Goal: Information Seeking & Learning: Find specific fact

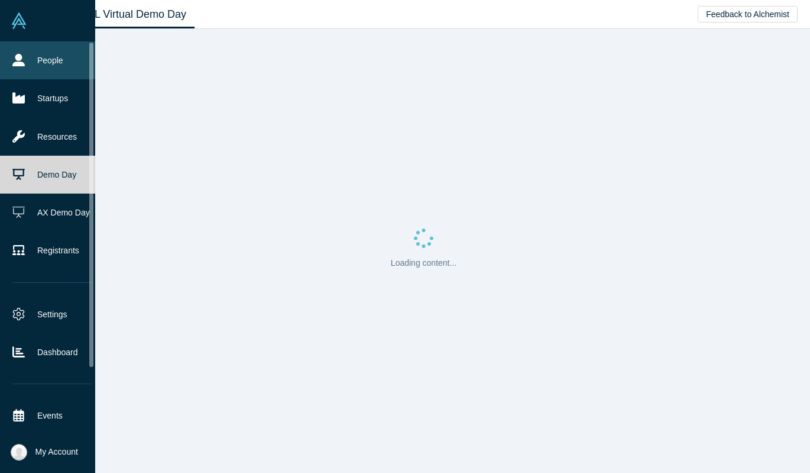
click at [9, 61] on link "People" at bounding box center [52, 60] width 104 height 38
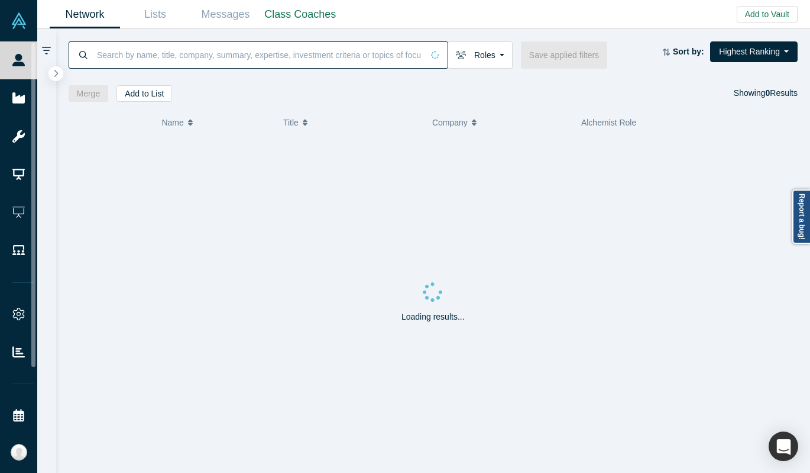
click at [203, 47] on input at bounding box center [259, 55] width 327 height 28
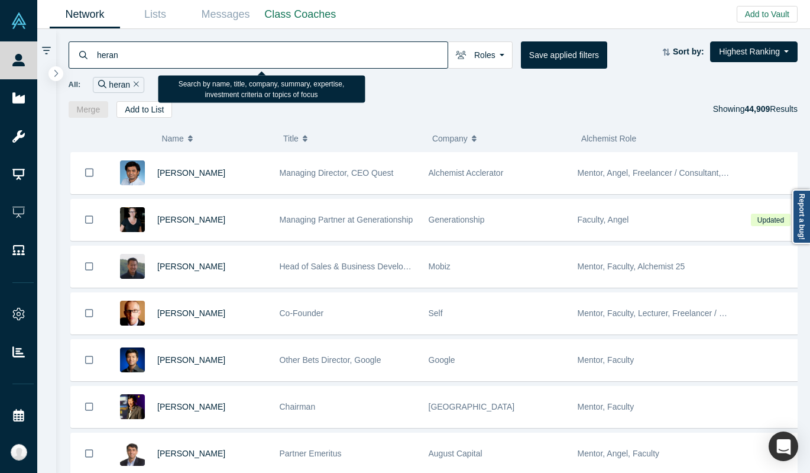
type input "heran"
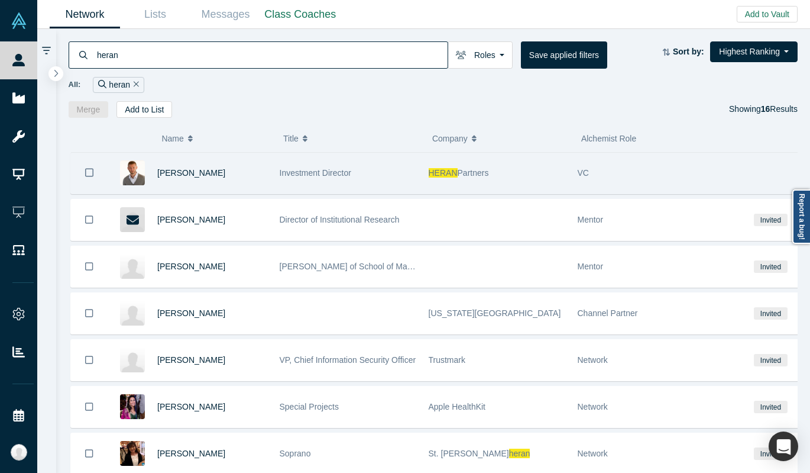
click at [391, 177] on div "Investment Director" at bounding box center [348, 173] width 137 height 41
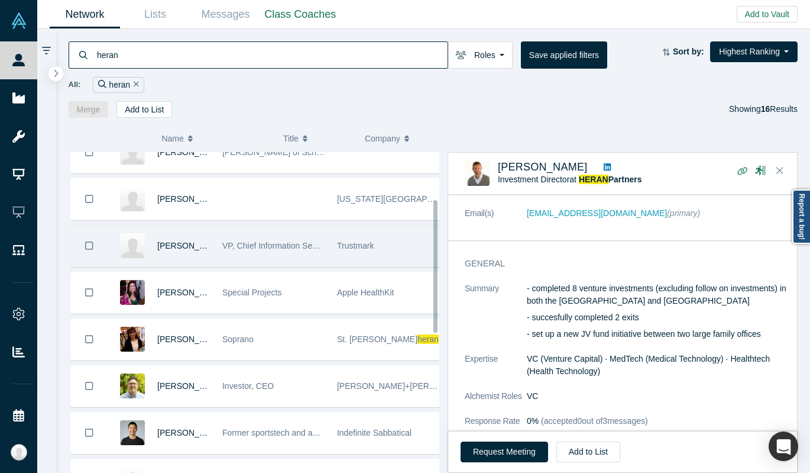
scroll to position [454, 0]
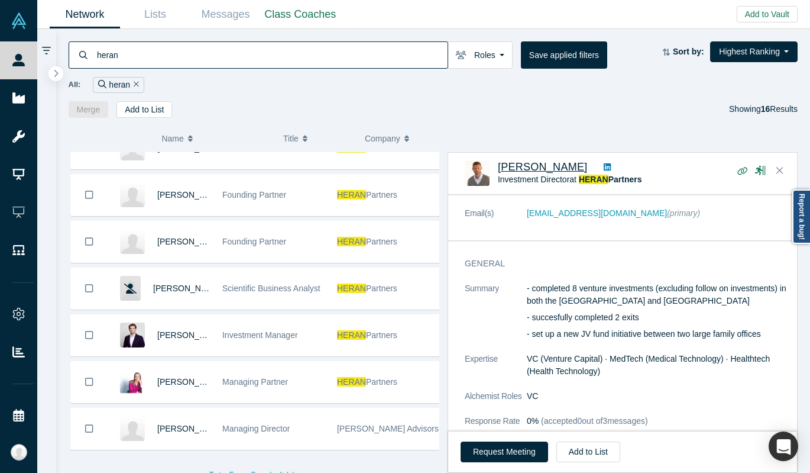
click at [523, 170] on span "Raf Roelands" at bounding box center [543, 167] width 90 height 12
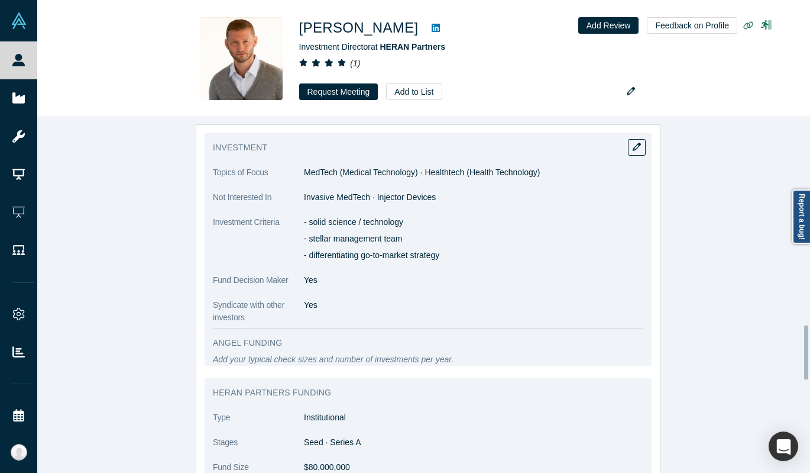
scroll to position [1254, 0]
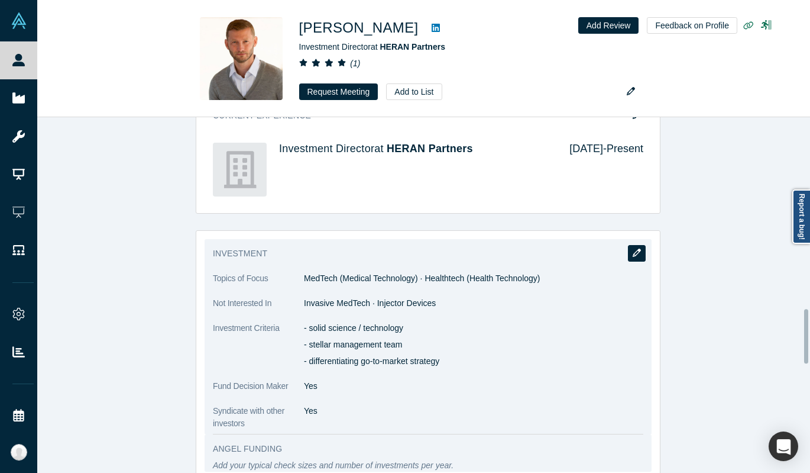
click at [628, 245] on button "button" at bounding box center [637, 253] width 18 height 17
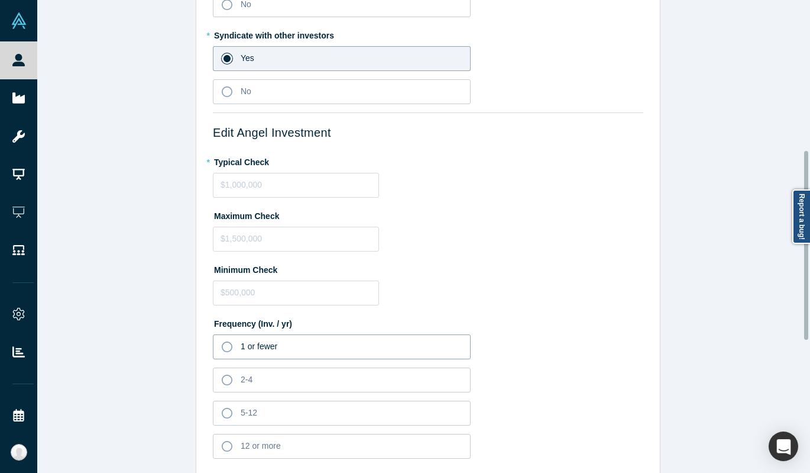
scroll to position [631, 0]
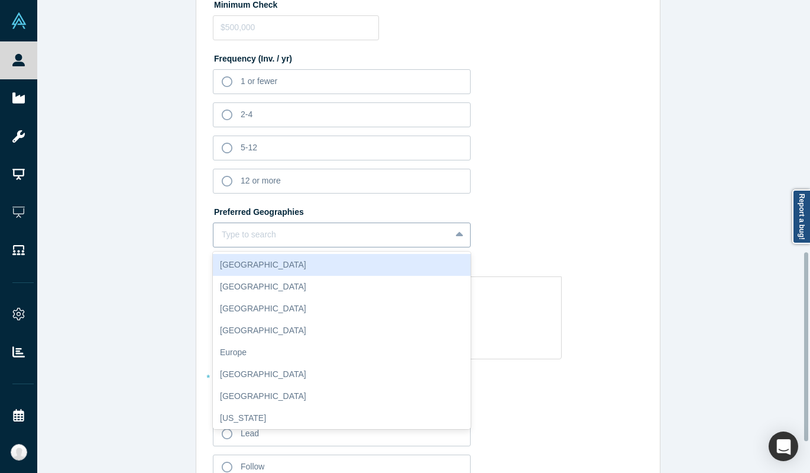
click at [286, 244] on div "Type to search" at bounding box center [331, 235] width 237 height 20
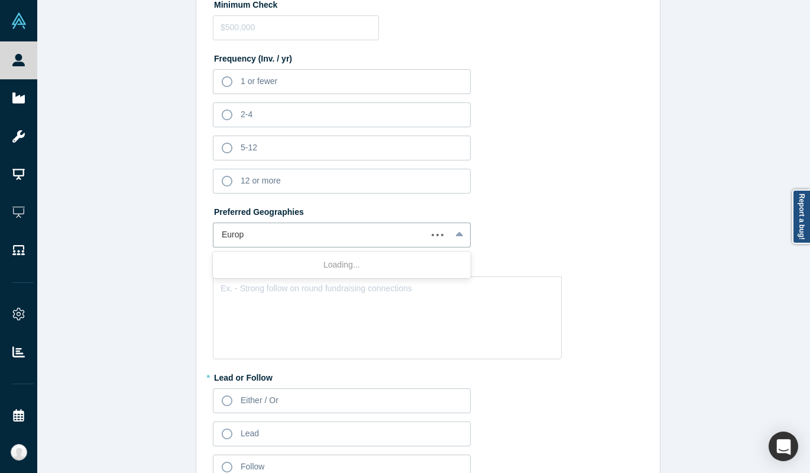
type input "Europe"
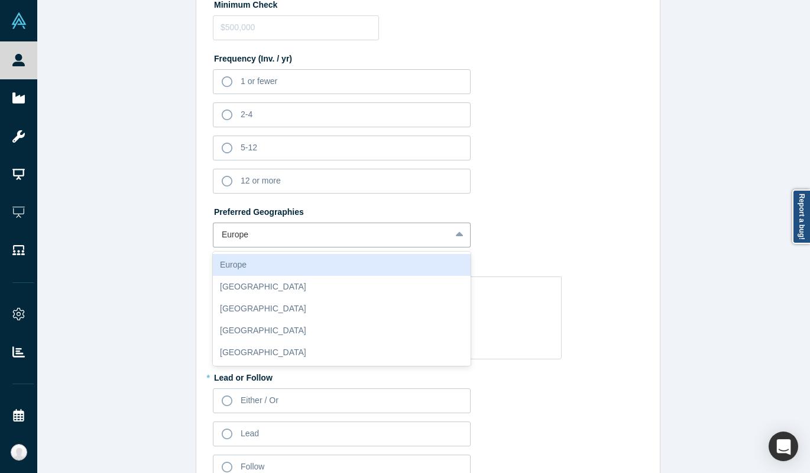
click at [279, 257] on div "Europe" at bounding box center [342, 265] width 258 height 22
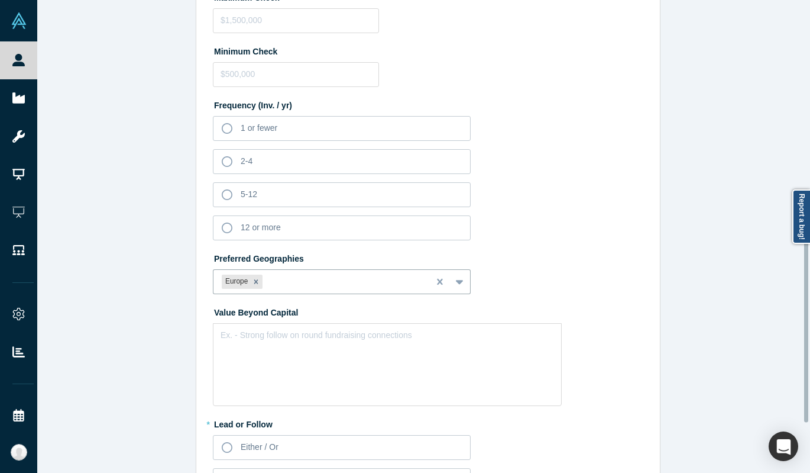
scroll to position [0, 0]
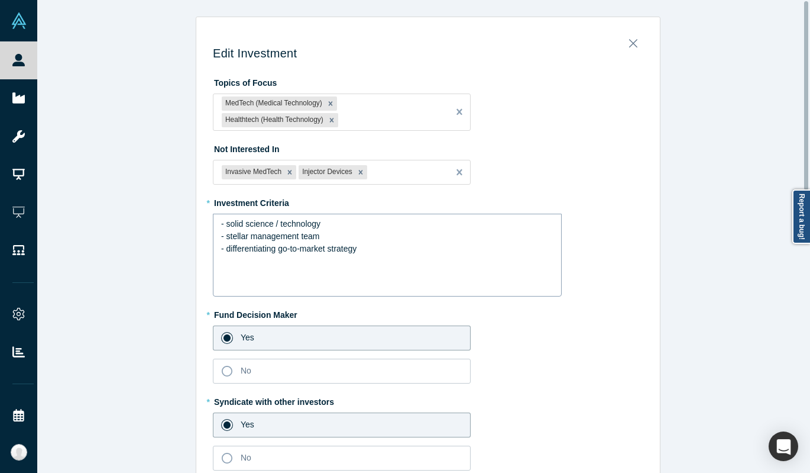
click at [373, 249] on div "- differentiating go-to-market strategy" at bounding box center [387, 248] width 333 height 12
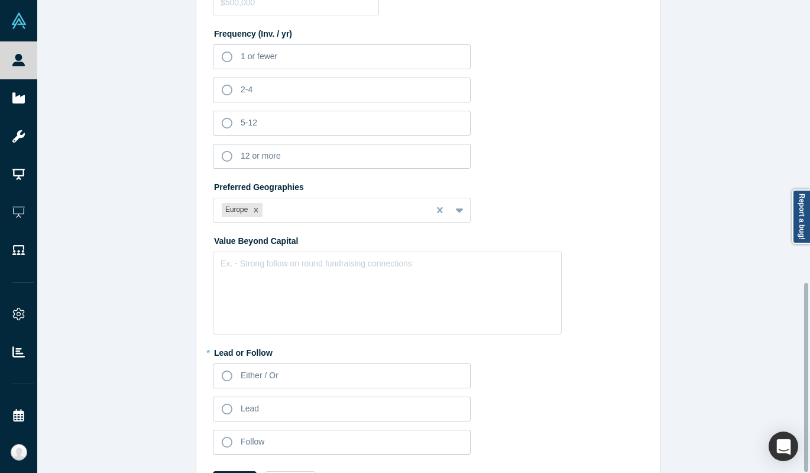
scroll to position [708, 0]
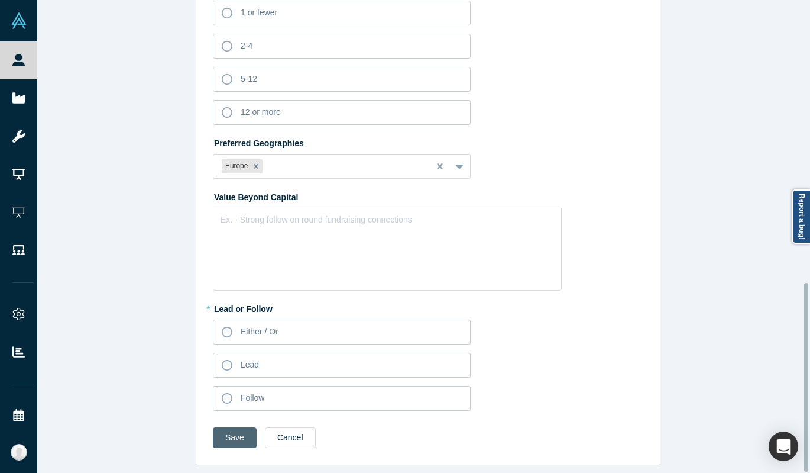
click at [235, 427] on button "Save" at bounding box center [235, 437] width 44 height 21
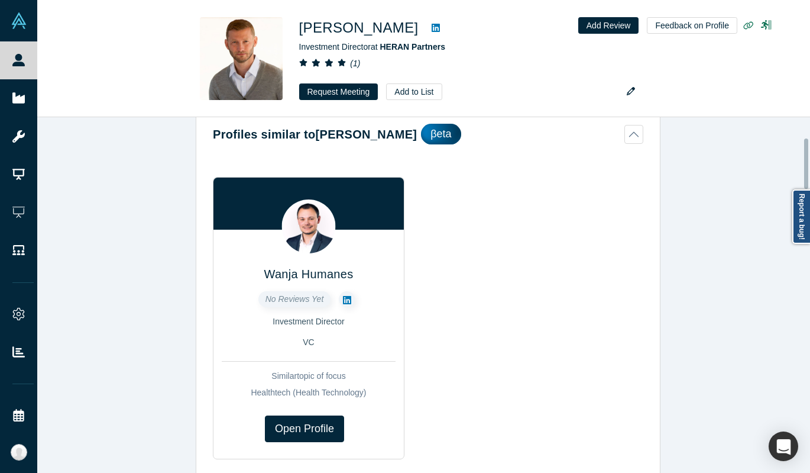
scroll to position [0, 0]
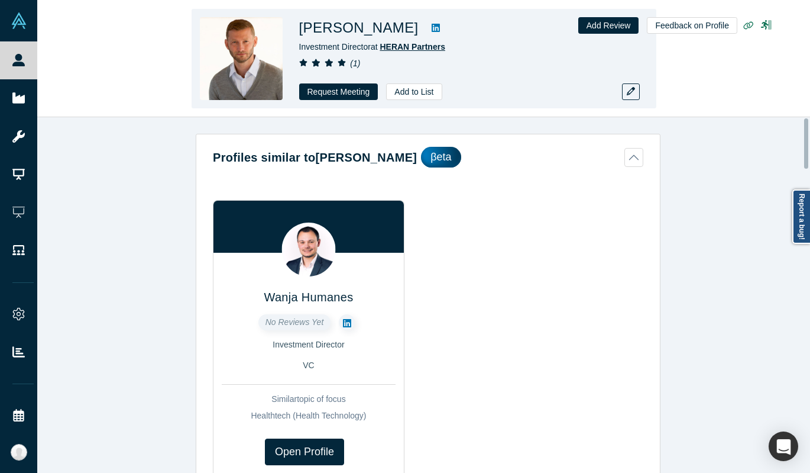
click at [400, 44] on span "HERAN Partners" at bounding box center [412, 46] width 65 height 9
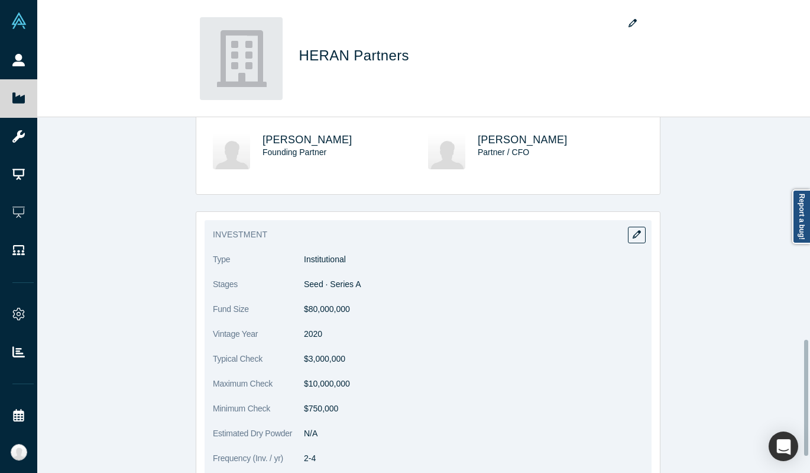
scroll to position [354, 0]
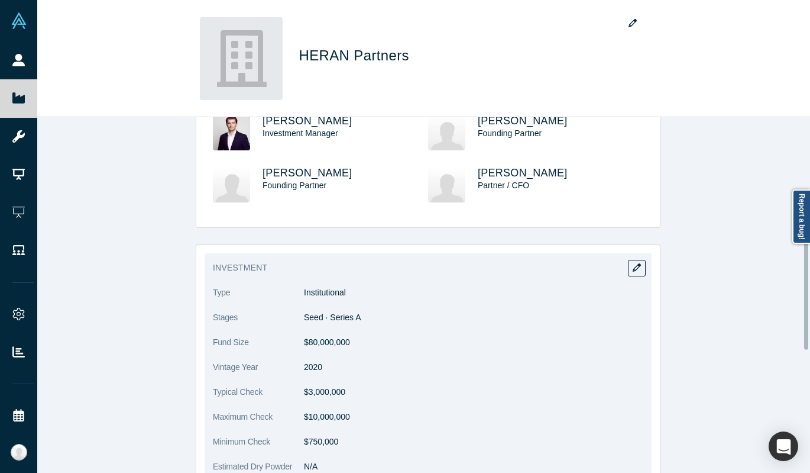
click at [647, 264] on div "Investment Type Institutional Stages Seed · Series A Fund Size $80,000,000 Vint…" at bounding box center [428, 437] width 447 height 368
click at [633, 268] on icon "button" at bounding box center [637, 267] width 8 height 8
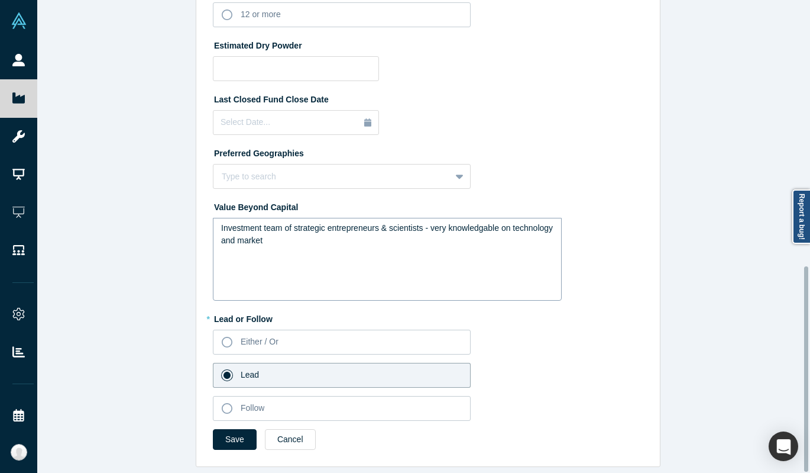
scroll to position [611, 0]
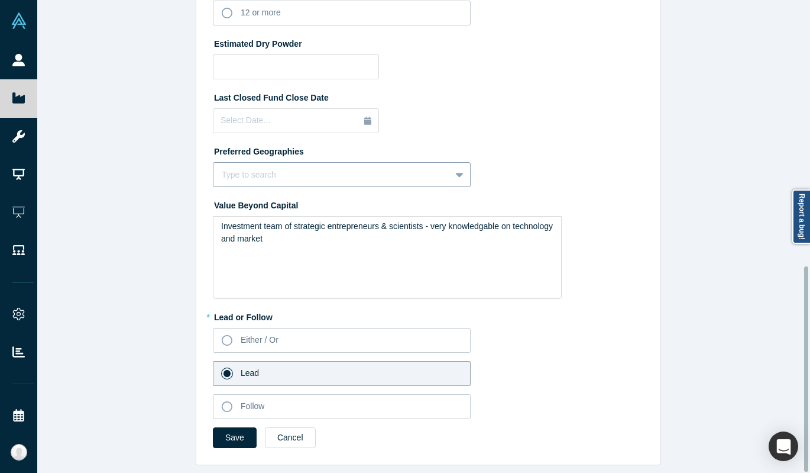
click at [312, 171] on div at bounding box center [332, 174] width 221 height 15
type input "Europe"
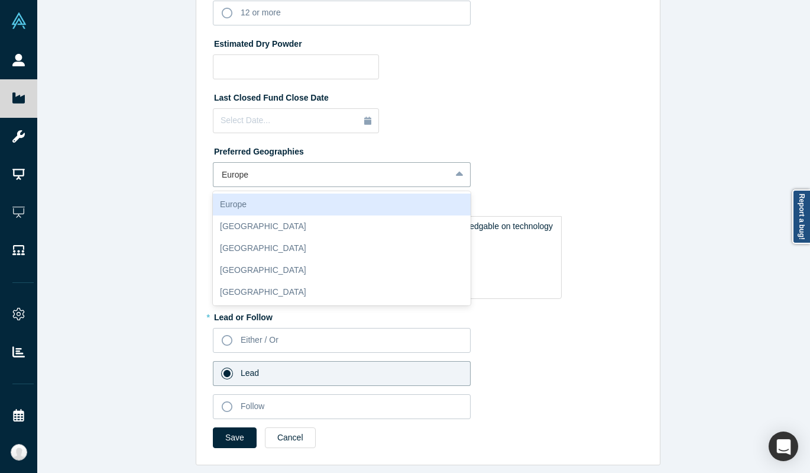
click at [316, 194] on div "Europe" at bounding box center [342, 204] width 258 height 22
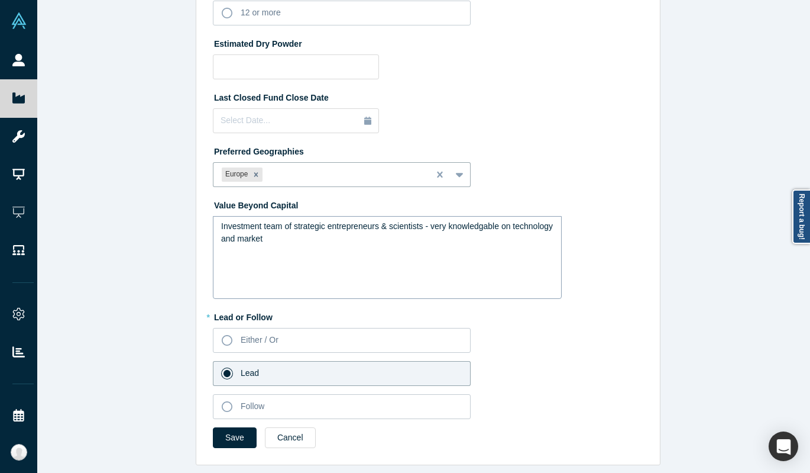
click at [280, 247] on div "Investment team of strategic entrepreneurs & scientists - very knowledgable on …" at bounding box center [387, 257] width 349 height 83
click at [335, 226] on div "Investment team of strategic entrepreneurs & scientists - very knowledgable on …" at bounding box center [387, 232] width 333 height 25
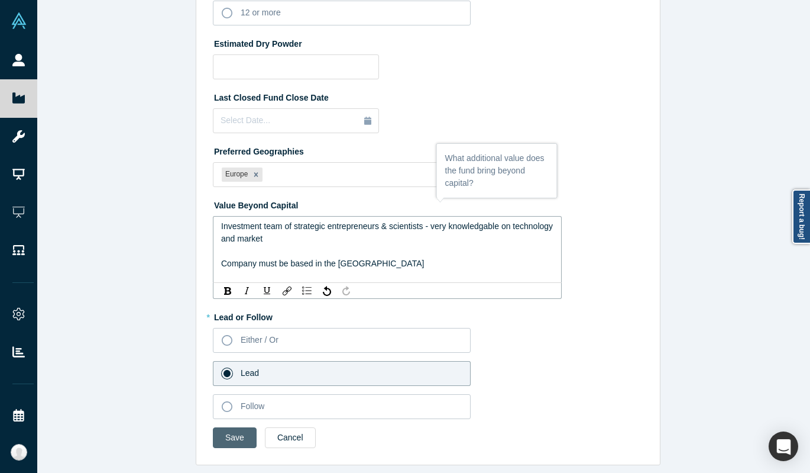
click at [235, 436] on button "Save" at bounding box center [235, 437] width 44 height 21
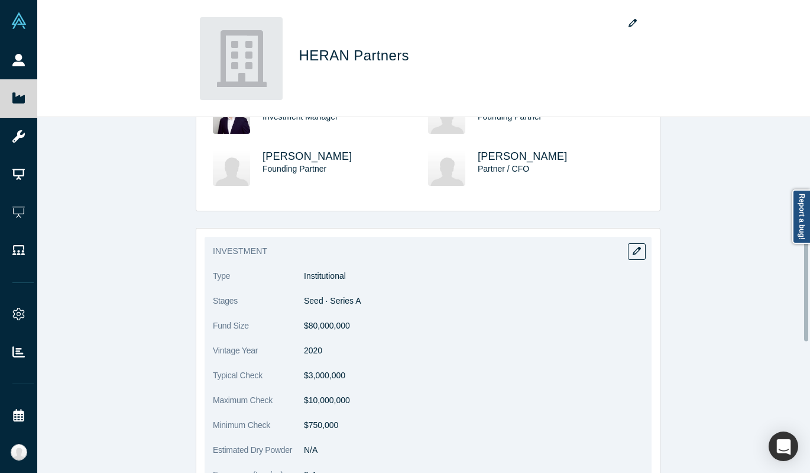
scroll to position [257, 0]
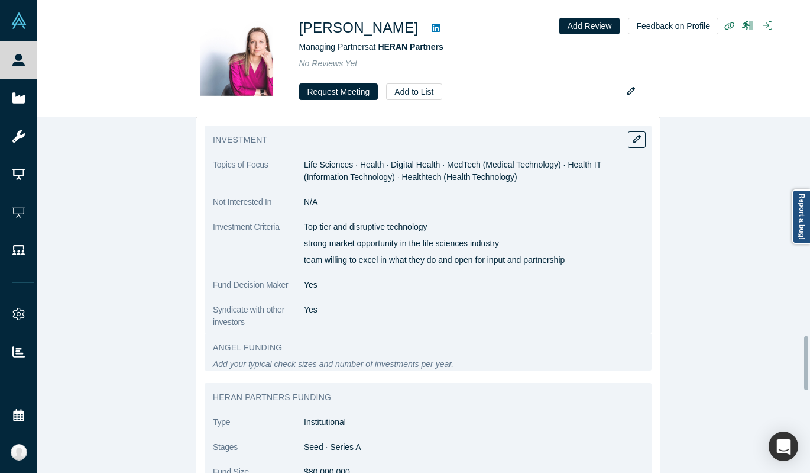
scroll to position [1437, 0]
click at [638, 144] on button "button" at bounding box center [637, 140] width 18 height 17
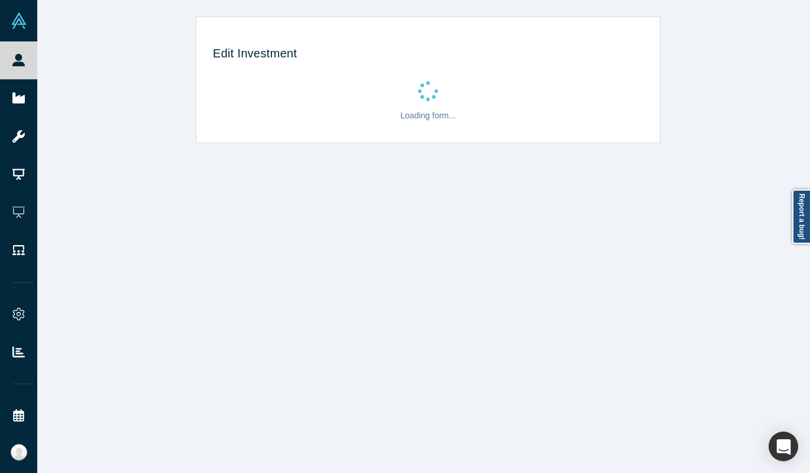
scroll to position [0, 0]
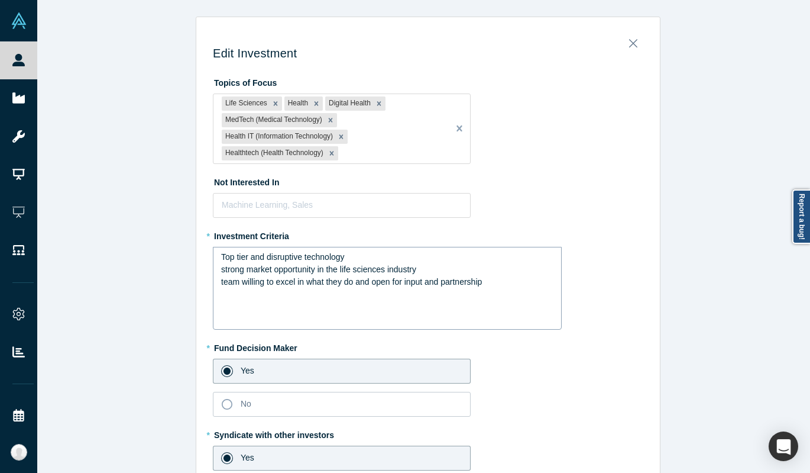
click at [495, 279] on div "team willing to excel in what they do and open for input and partnership" at bounding box center [387, 282] width 333 height 12
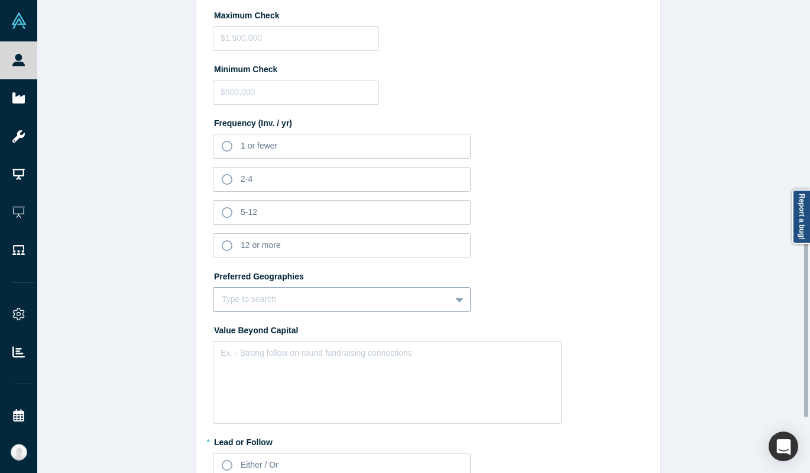
scroll to position [625, 0]
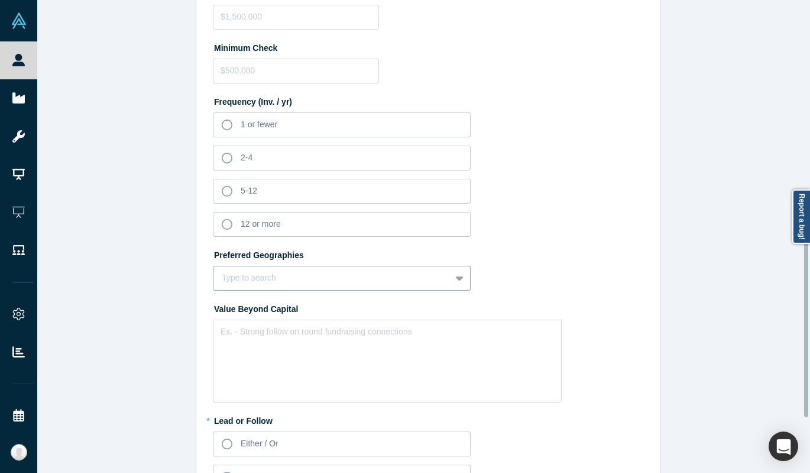
click at [321, 290] on div "Type to search" at bounding box center [342, 278] width 258 height 25
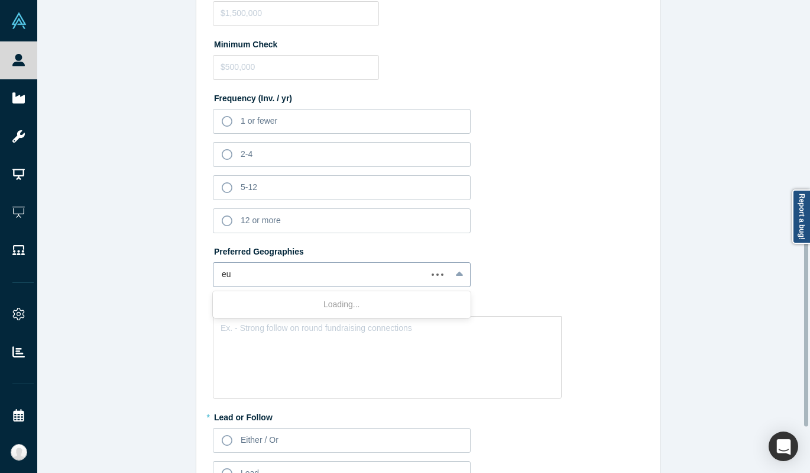
type input "eur"
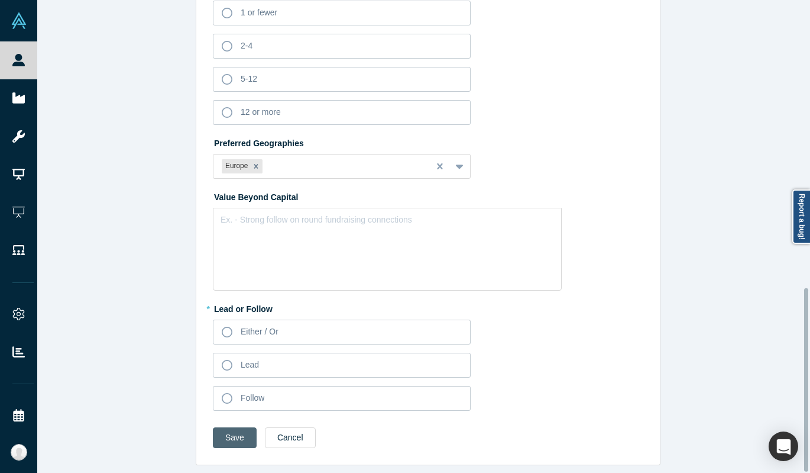
click at [226, 427] on button "Save" at bounding box center [235, 437] width 44 height 21
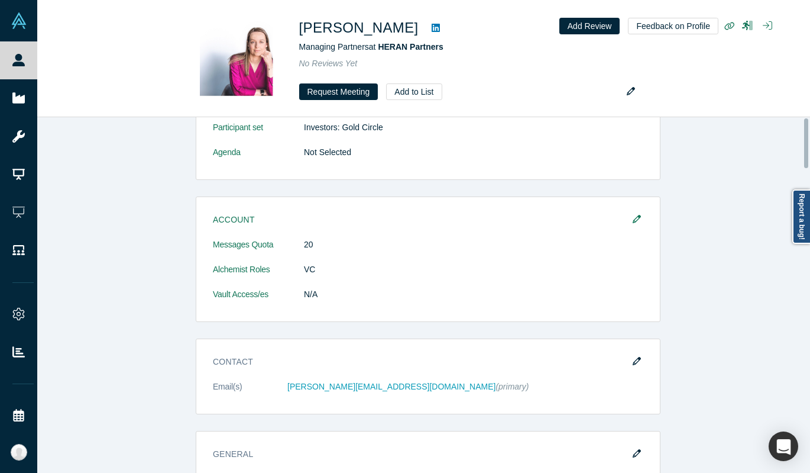
scroll to position [0, 0]
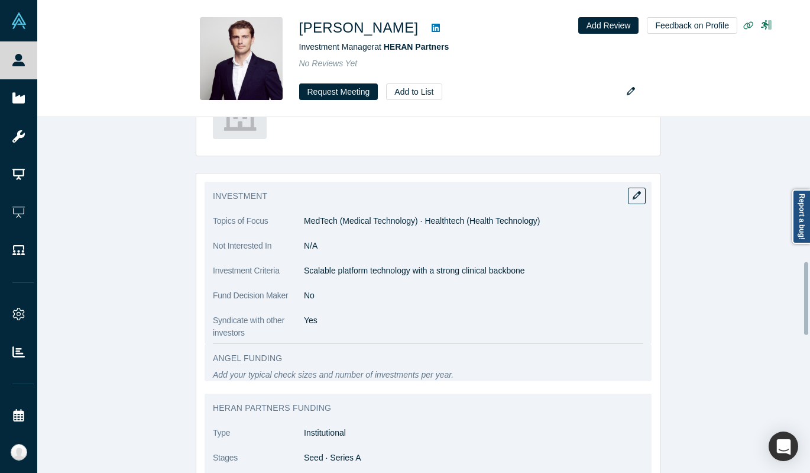
scroll to position [687, 0]
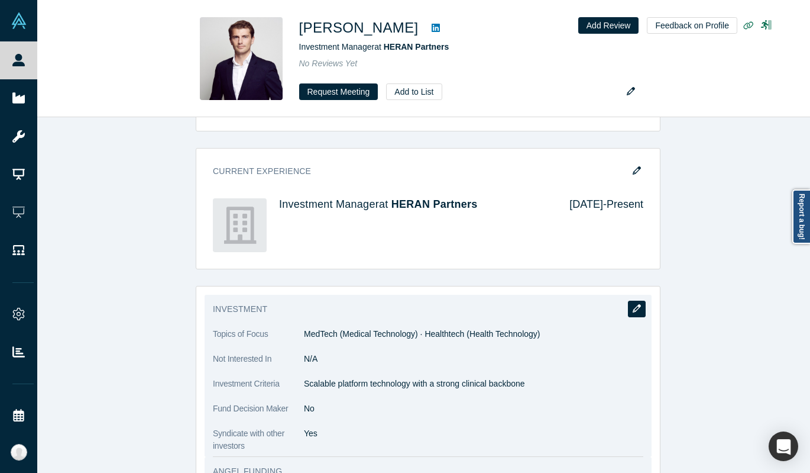
click at [628, 308] on button "button" at bounding box center [637, 308] width 18 height 17
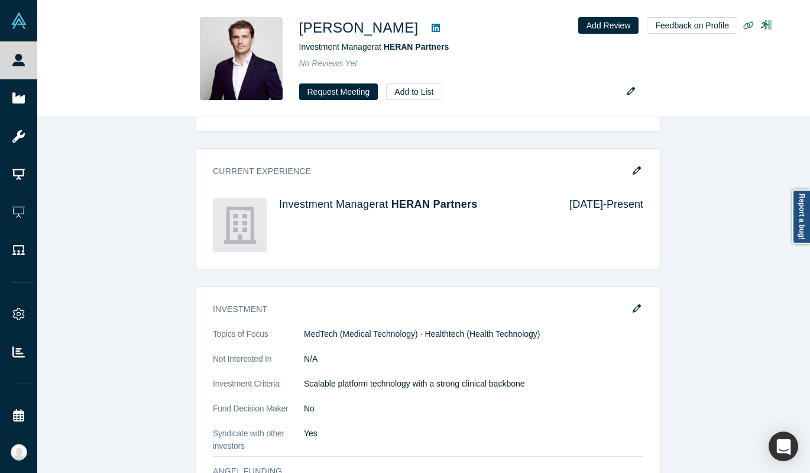
scroll to position [0, 0]
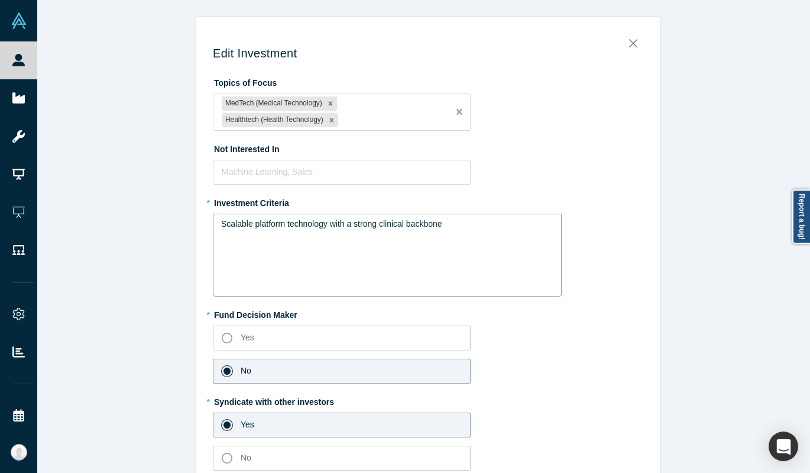
click at [450, 222] on div "Scalable platform technology with a strong clinical backbone" at bounding box center [387, 224] width 333 height 12
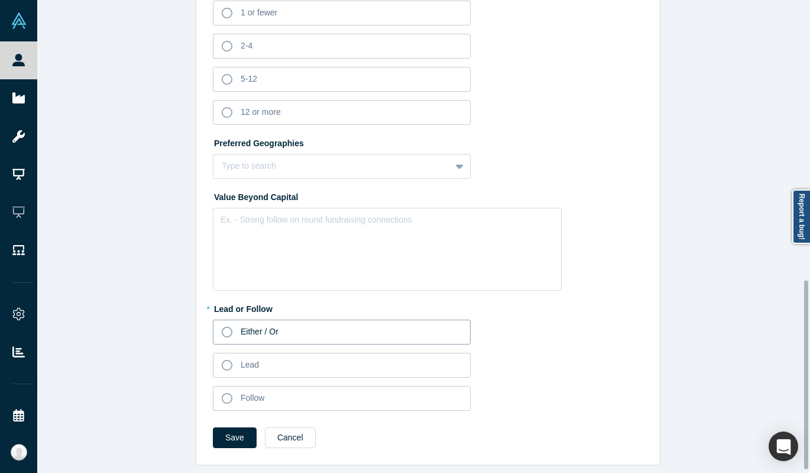
scroll to position [708, 0]
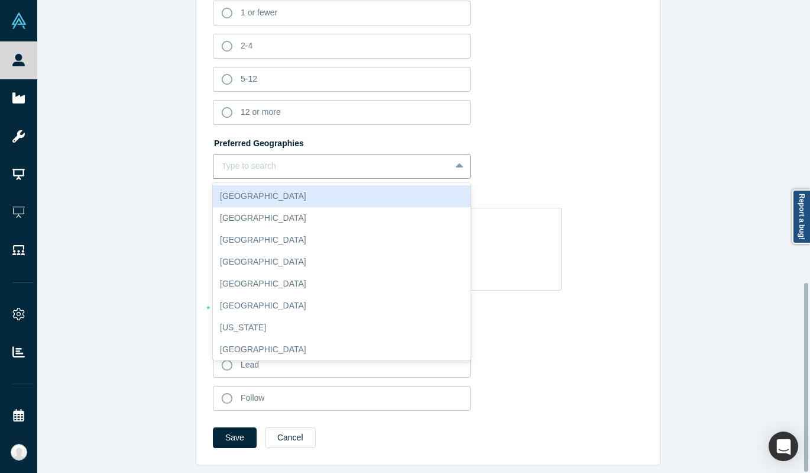
click at [246, 163] on div at bounding box center [332, 165] width 221 height 15
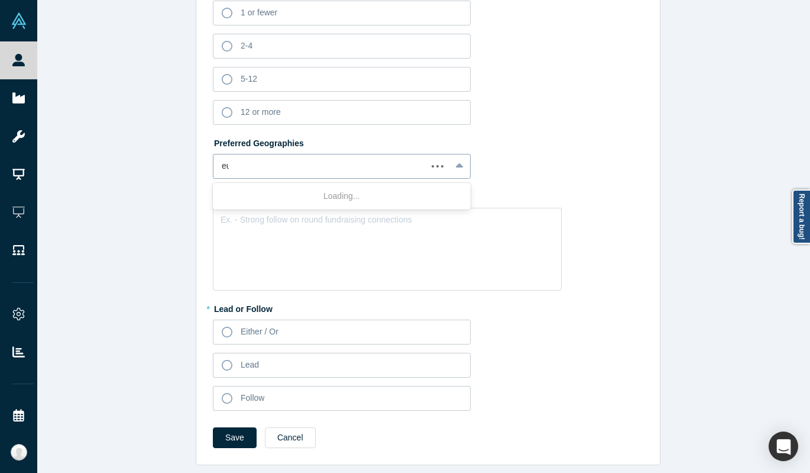
type input "eur"
click at [248, 429] on button "Save" at bounding box center [235, 437] width 44 height 21
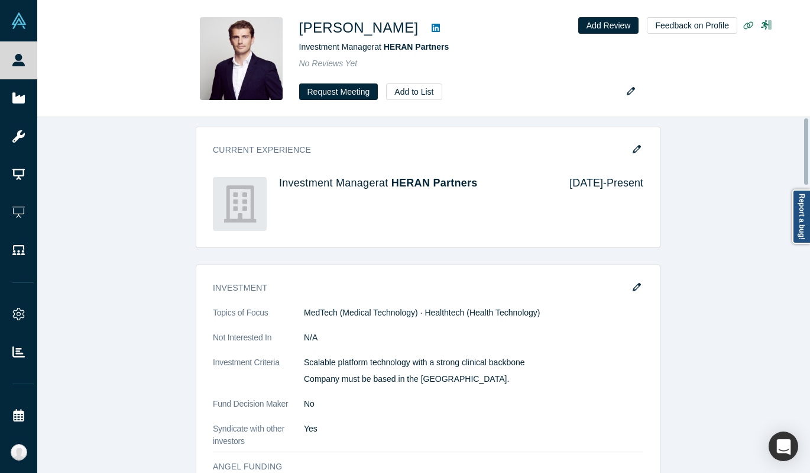
scroll to position [0, 0]
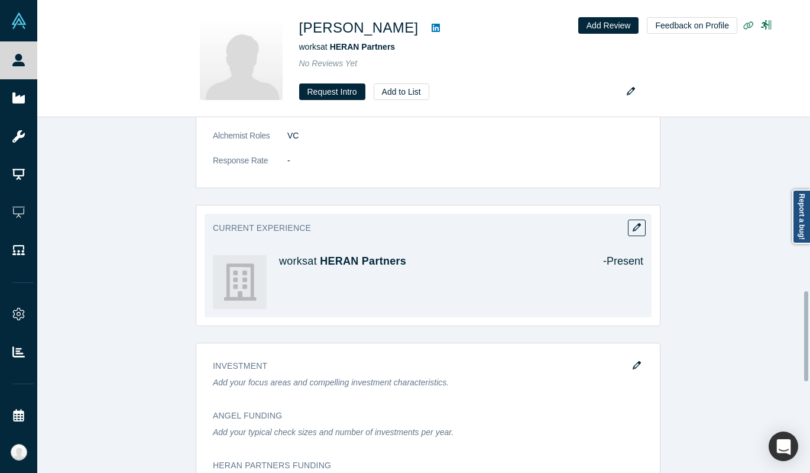
scroll to position [706, 0]
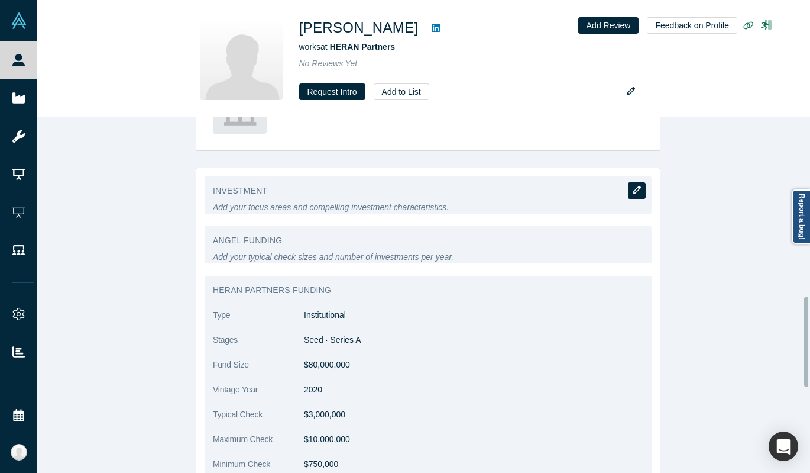
click at [633, 193] on icon "button" at bounding box center [637, 190] width 8 height 8
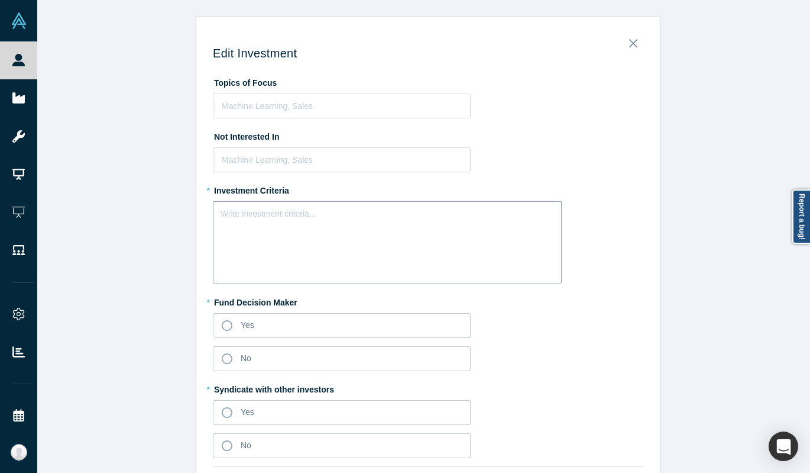
click at [339, 208] on div "rdw-editor" at bounding box center [387, 211] width 333 height 12
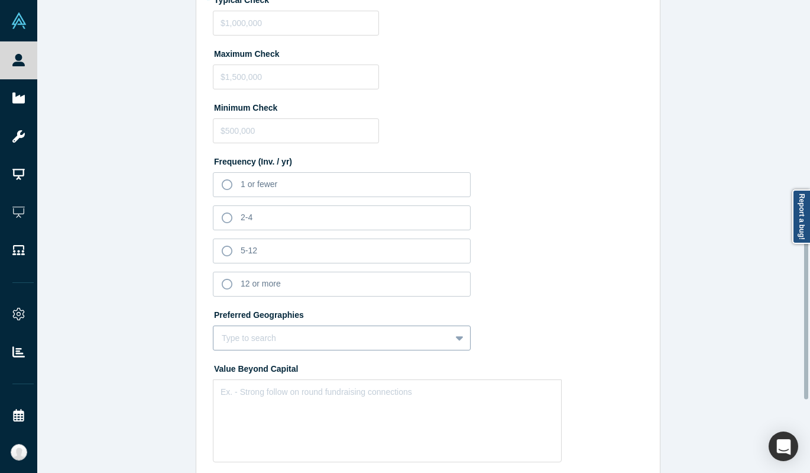
scroll to position [580, 0]
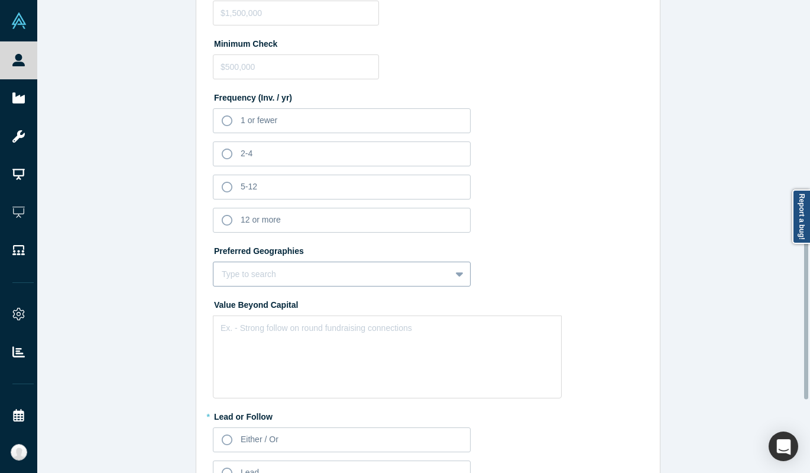
click at [295, 286] on div "Type to search" at bounding box center [342, 273] width 258 height 25
type input "eur"
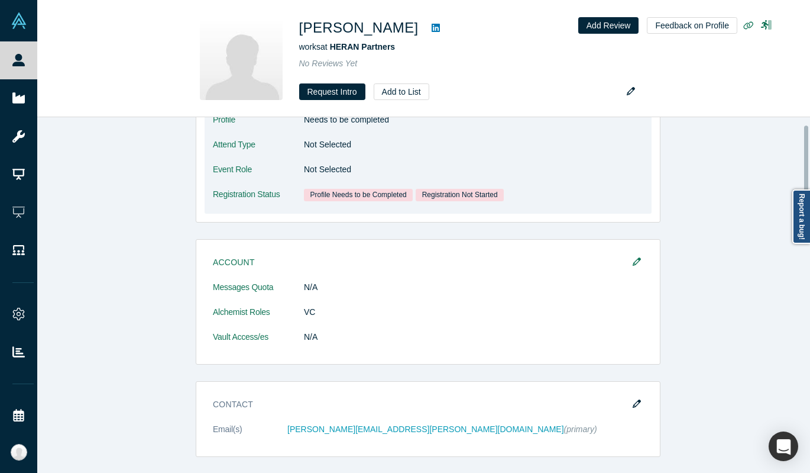
scroll to position [146, 0]
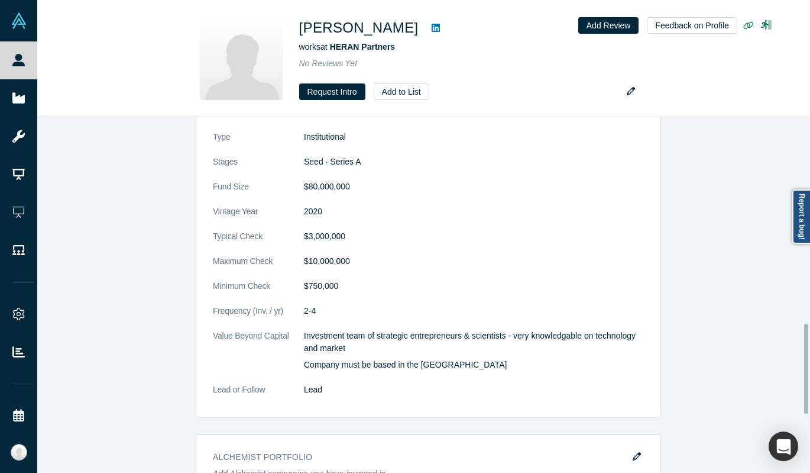
scroll to position [894, 0]
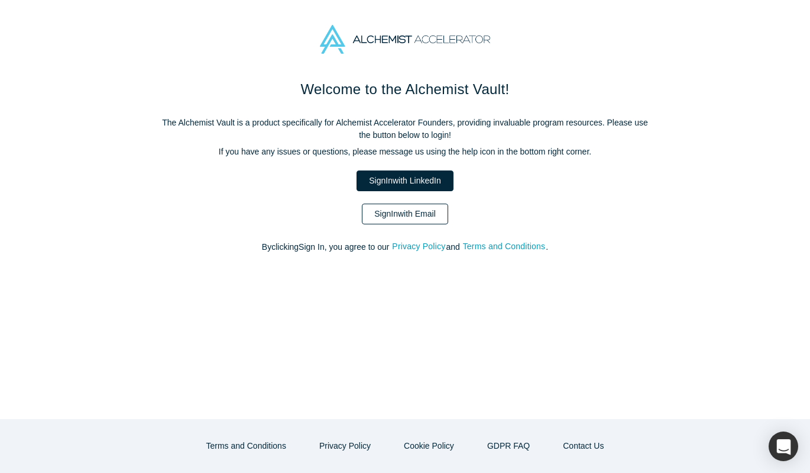
click at [413, 212] on link "Sign In with Email" at bounding box center [405, 213] width 86 height 21
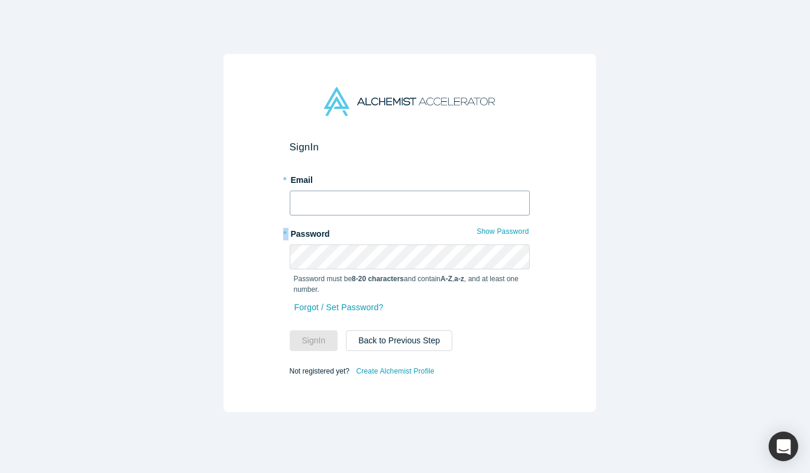
drag, startPoint x: 364, startPoint y: 211, endPoint x: 363, endPoint y: 199, distance: 11.9
click at [364, 206] on form "Sign In * Email * Password Show Password Password must be 8-20 characters and c…" at bounding box center [410, 260] width 240 height 238
click at [363, 199] on input "text" at bounding box center [410, 202] width 240 height 25
type input "[PERSON_NAME][EMAIL_ADDRESS][DOMAIN_NAME]"
click at [329, 339] on button "Sign In" at bounding box center [314, 340] width 48 height 21
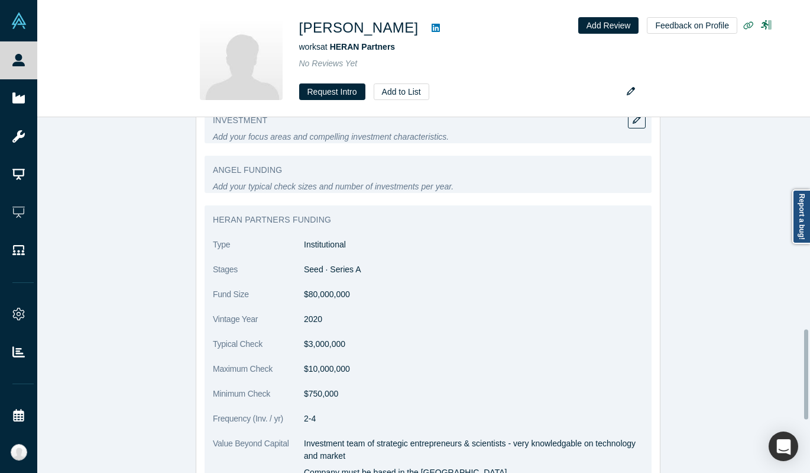
scroll to position [896, 0]
